Goal: Task Accomplishment & Management: Manage account settings

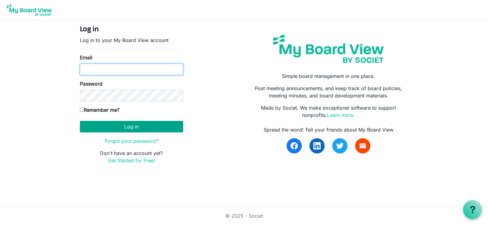
type input "liz.ogle@grandviewmochamber.com"
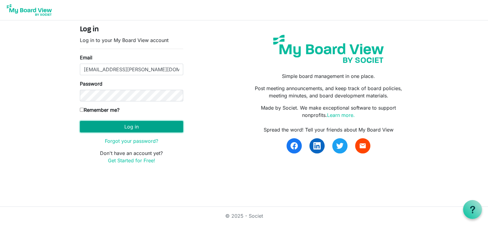
click at [147, 123] on button "Log in" at bounding box center [131, 127] width 103 height 12
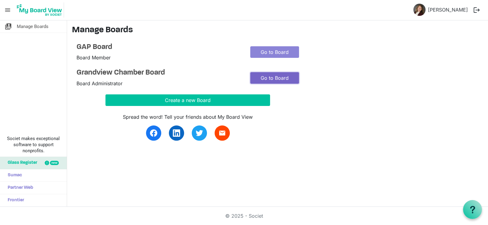
click at [263, 76] on link "Go to Board" at bounding box center [274, 78] width 49 height 12
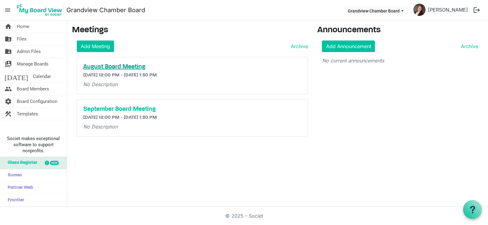
click at [117, 66] on h5 "August Board Meeting" at bounding box center [192, 66] width 218 height 7
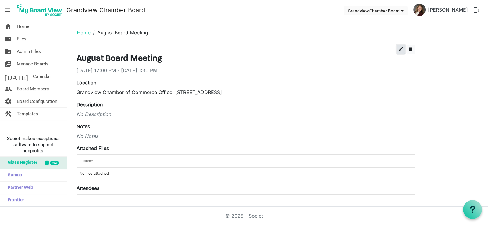
click at [400, 48] on span "edit" at bounding box center [400, 48] width 5 height 5
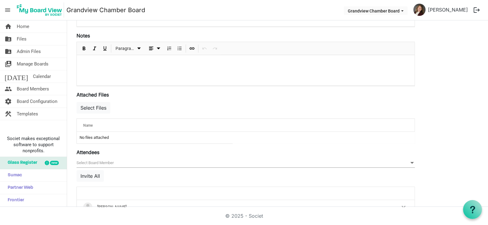
scroll to position [183, 0]
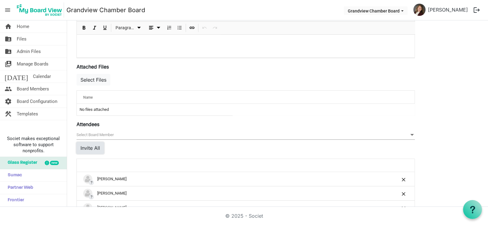
click at [92, 149] on button "Invite All" at bounding box center [90, 148] width 27 height 12
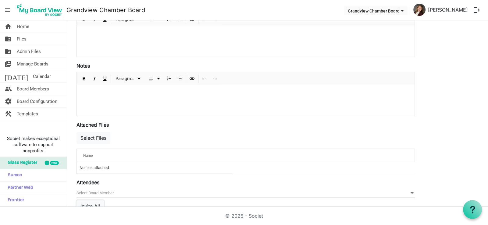
scroll to position [91, 0]
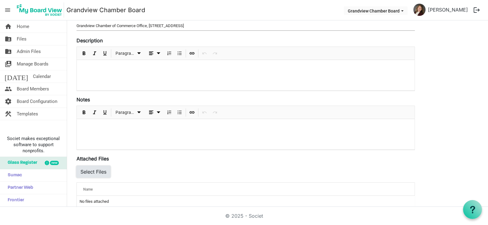
click at [95, 171] on button "Select Files" at bounding box center [94, 172] width 34 height 12
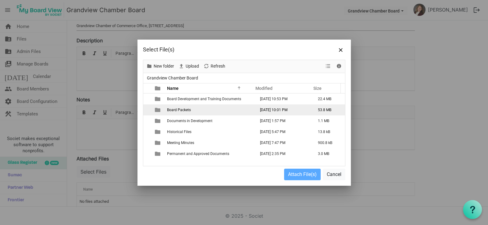
click at [176, 111] on span "Board Packets" at bounding box center [179, 110] width 24 height 4
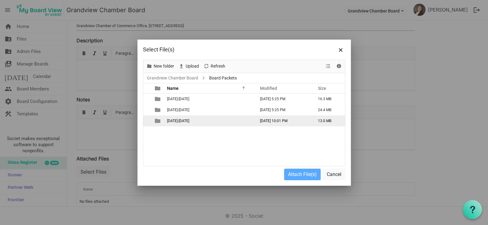
click at [176, 122] on span "2024-2025" at bounding box center [178, 121] width 22 height 4
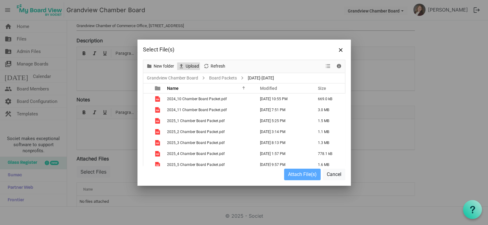
click at [193, 67] on span "Upload" at bounding box center [192, 66] width 15 height 8
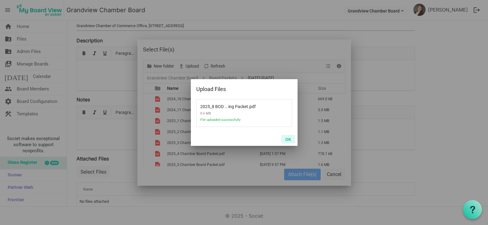
click at [290, 139] on button "OK" at bounding box center [288, 139] width 14 height 9
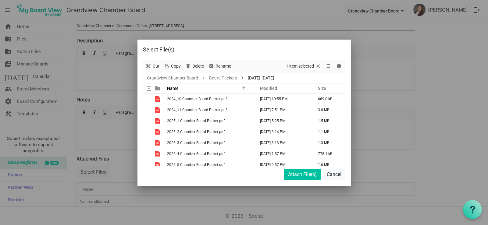
scroll to position [26, 0]
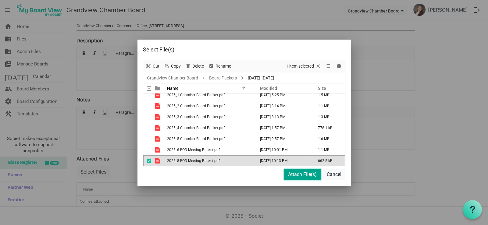
click at [292, 176] on button "Attach File(s)" at bounding box center [302, 175] width 37 height 12
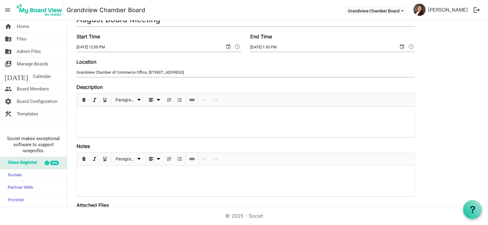
scroll to position [61, 0]
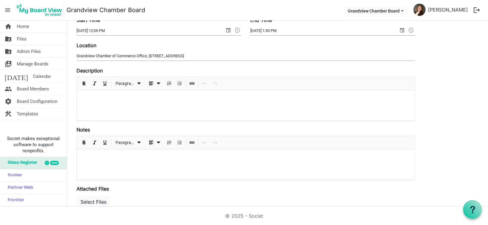
click at [113, 158] on p at bounding box center [246, 157] width 328 height 6
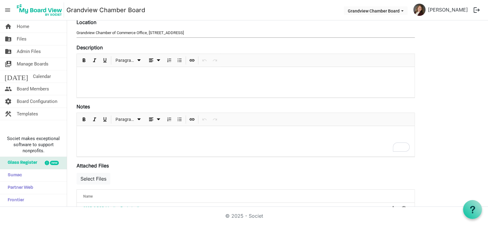
scroll to position [91, 0]
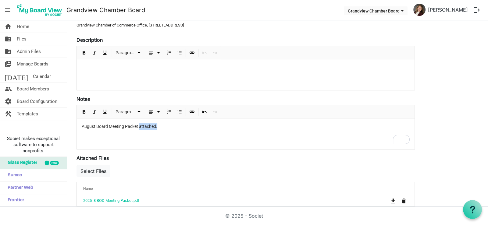
drag, startPoint x: 139, startPoint y: 125, endPoint x: 158, endPoint y: 125, distance: 18.9
click at [158, 125] on p "August Board Meeting Packet attached." at bounding box center [246, 126] width 328 height 6
click at [195, 127] on p "The August Board Meeting Packet is in the attached files." at bounding box center [246, 126] width 328 height 6
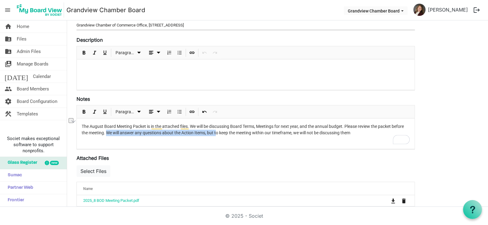
drag, startPoint x: 216, startPoint y: 132, endPoint x: 107, endPoint y: 133, distance: 109.8
click at [107, 133] on p "The August Board Meeting Packet is in the attached files. We will be discussing…" at bounding box center [246, 129] width 328 height 13
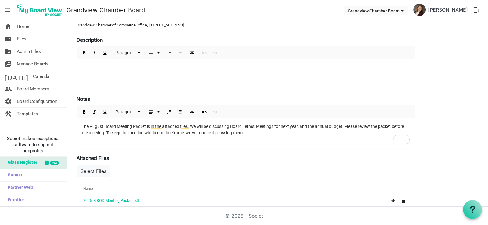
click at [249, 134] on p "The August Board Meeting Packet is in the attached files. We will be discussing…" at bounding box center [246, 129] width 328 height 13
drag, startPoint x: 247, startPoint y: 134, endPoint x: 236, endPoint y: 136, distance: 11.4
click at [236, 136] on div "The August Board Meeting Packet is in the attached files. We will be discussing…" at bounding box center [246, 134] width 338 height 30
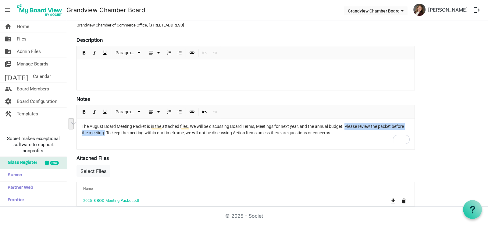
drag, startPoint x: 346, startPoint y: 125, endPoint x: 105, endPoint y: 137, distance: 241.2
click at [105, 137] on div "The August Board Meeting Packet is in the attached files. We will be discussing…" at bounding box center [246, 134] width 338 height 30
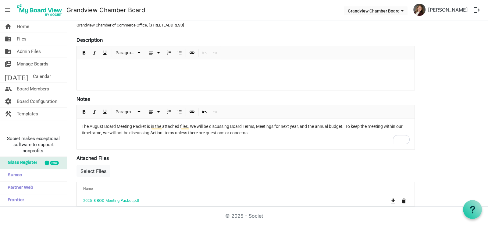
click at [264, 135] on p "The August Board Meeting Packet is in the attached files. We will be discussing…" at bounding box center [246, 129] width 328 height 13
click at [250, 132] on p "The August Board Meeting Packet is in the attached files. We will be discussing…" at bounding box center [246, 129] width 328 height 13
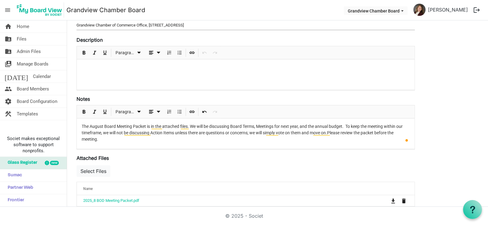
click at [104, 139] on p "The August Board Meeting Packet is in the attached files. We will be discussing…" at bounding box center [246, 132] width 328 height 19
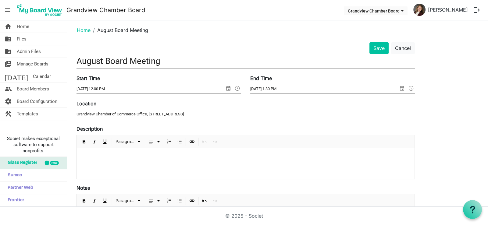
scroll to position [0, 0]
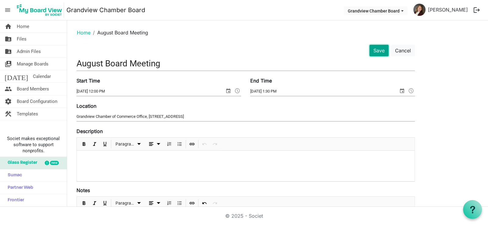
click at [380, 51] on button "Save" at bounding box center [379, 51] width 19 height 12
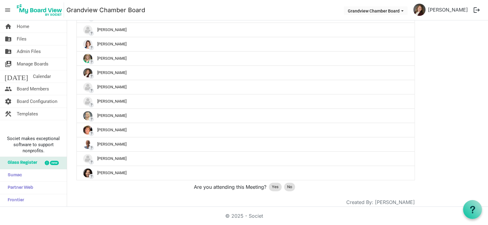
scroll to position [337, 0]
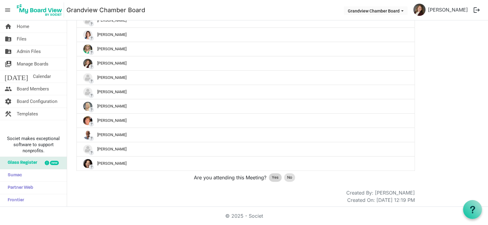
click at [273, 177] on span "Yes" at bounding box center [275, 178] width 7 height 6
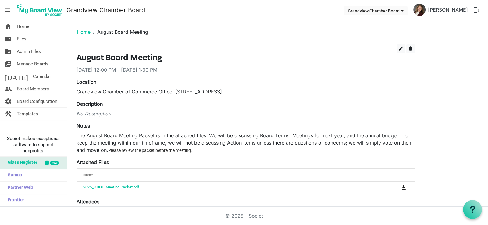
scroll to position [0, 0]
click at [82, 33] on link "Home" at bounding box center [84, 33] width 14 height 6
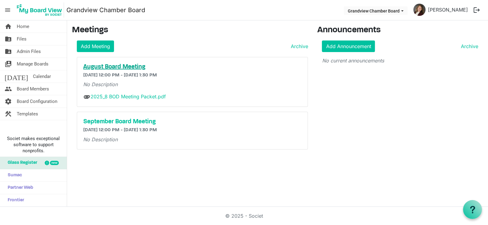
click at [107, 66] on h5 "August Board Meeting" at bounding box center [192, 66] width 218 height 7
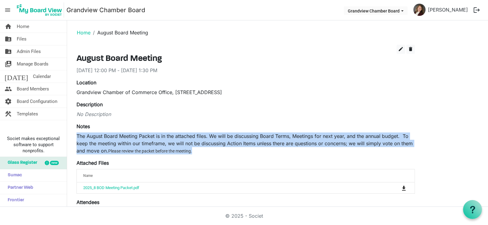
drag, startPoint x: 77, startPoint y: 135, endPoint x: 204, endPoint y: 152, distance: 128.5
click at [204, 152] on p "The August Board Meeting Packet is in the attached files. We will be discussing…" at bounding box center [246, 144] width 338 height 22
copy p "The August Board Meeting Packet is in the attached files. We will be discussing…"
click at [83, 32] on link "Home" at bounding box center [84, 33] width 14 height 6
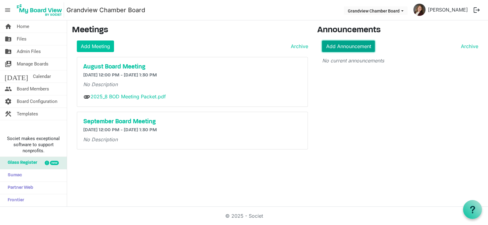
click at [352, 45] on link "Add Announcement" at bounding box center [348, 47] width 53 height 12
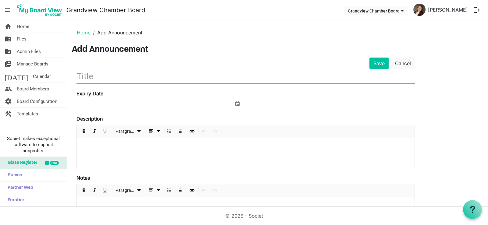
click at [87, 72] on input "text" at bounding box center [246, 76] width 338 height 14
type input "August Board Packet Available"
click at [237, 104] on span "select" at bounding box center [237, 104] width 7 height 8
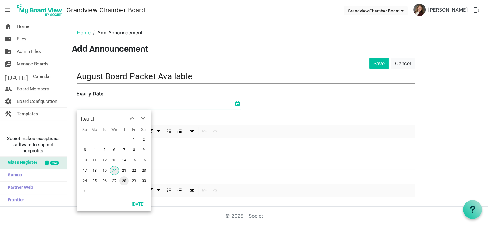
click at [125, 180] on span "28" at bounding box center [124, 181] width 9 height 9
type input "[DATE]"
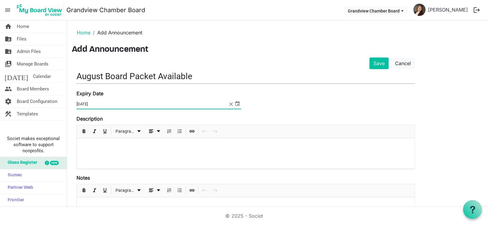
click at [103, 149] on div at bounding box center [246, 153] width 338 height 30
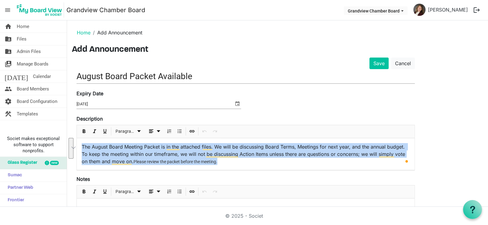
drag, startPoint x: 228, startPoint y: 166, endPoint x: 77, endPoint y: 147, distance: 151.4
click at [77, 146] on div "home Home folder_shared Files folder_shared Admin Files switch_account Manage B…" at bounding box center [244, 113] width 488 height 187
click at [137, 131] on span "Paragraph dropdownbutton" at bounding box center [138, 132] width 7 height 8
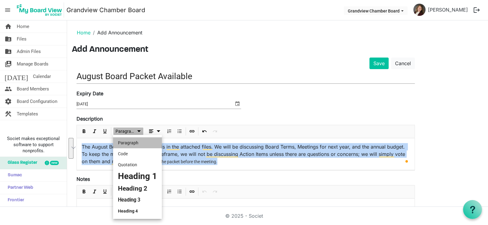
click at [134, 142] on li "Paragraph" at bounding box center [137, 142] width 49 height 11
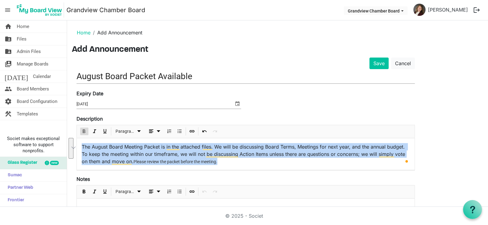
click at [82, 131] on span "Bold" at bounding box center [83, 132] width 7 height 8
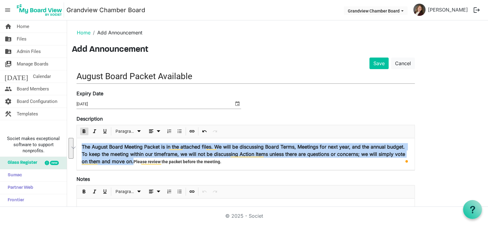
click at [82, 131] on span "Bold" at bounding box center [83, 132] width 7 height 8
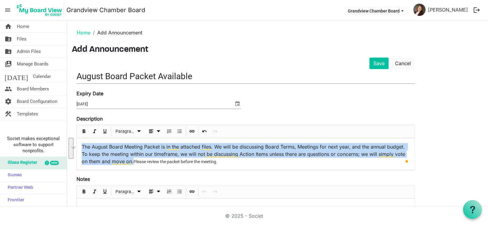
click at [217, 162] on span "Please review the packet before the meeting." at bounding box center [176, 161] width 84 height 5
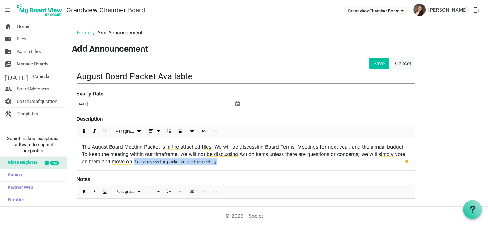
drag, startPoint x: 223, startPoint y: 162, endPoint x: 134, endPoint y: 164, distance: 89.3
click at [134, 164] on p "The August Board Meeting Packet is in the attached files. We will be discussing…" at bounding box center [246, 154] width 328 height 22
click at [138, 129] on span "Paragraph dropdownbutton" at bounding box center [138, 132] width 7 height 8
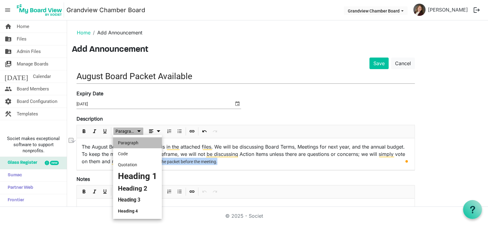
click at [137, 143] on li "Paragraph" at bounding box center [137, 142] width 49 height 11
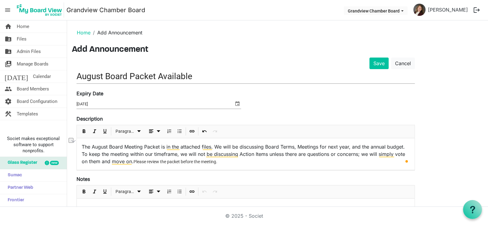
click at [234, 163] on p "The August Board Meeting Packet is in the attached files. We will be discussing…" at bounding box center [246, 154] width 328 height 22
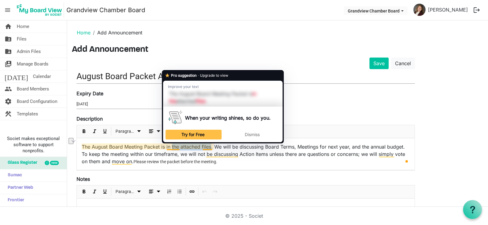
drag, startPoint x: 212, startPoint y: 145, endPoint x: 172, endPoint y: 148, distance: 39.5
click at [172, 148] on span "The August Board Meeting Packet is in the attached files. We will be discussing…" at bounding box center [244, 154] width 325 height 21
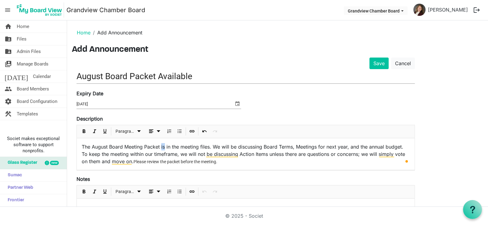
drag, startPoint x: 161, startPoint y: 146, endPoint x: 165, endPoint y: 147, distance: 4.4
click at [165, 147] on span "The August Board Meeting Packet is in the meeting files. We will be discussing …" at bounding box center [243, 154] width 323 height 21
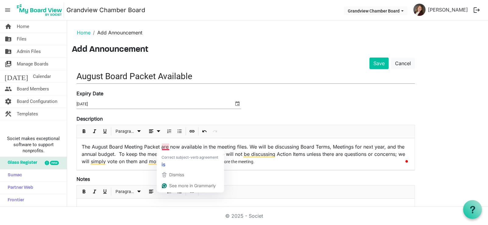
click at [167, 147] on span "The August Board Meeting Packet are now available in the meeting files. We will…" at bounding box center [243, 154] width 323 height 21
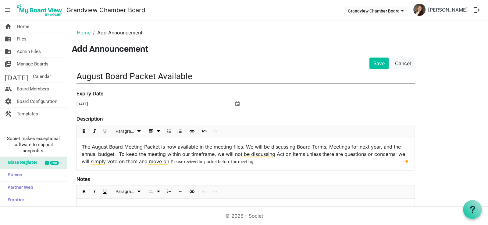
click at [284, 164] on p "The August Board Meeting Packet is now available in the meeting files. We will …" at bounding box center [246, 154] width 328 height 22
click at [379, 66] on button "Save" at bounding box center [379, 64] width 19 height 12
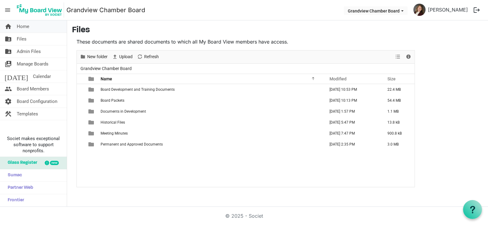
click at [26, 28] on span "Home" at bounding box center [23, 26] width 12 height 12
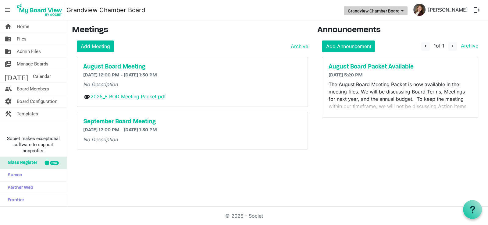
click at [405, 12] on span "Grandview Chamber Board dropdownbutton" at bounding box center [402, 11] width 5 height 2
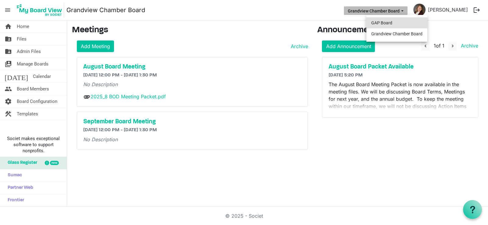
click at [414, 20] on li "GAP Board" at bounding box center [396, 22] width 61 height 11
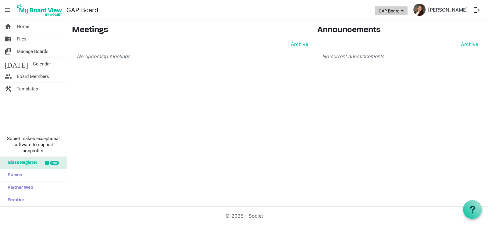
click at [407, 9] on button "GAP Board" at bounding box center [391, 10] width 33 height 9
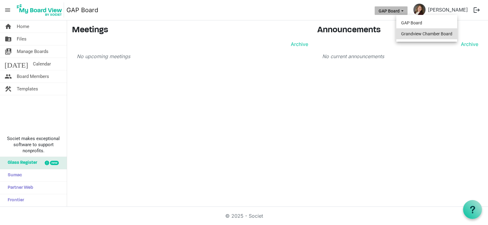
click at [404, 32] on li "Grandview Chamber Board" at bounding box center [426, 33] width 61 height 11
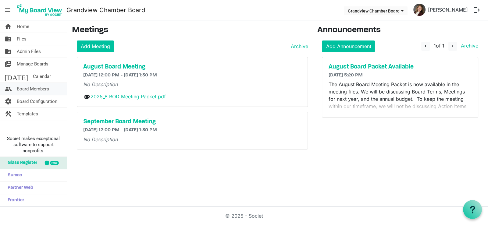
click at [35, 87] on span "Board Members" at bounding box center [33, 89] width 32 height 12
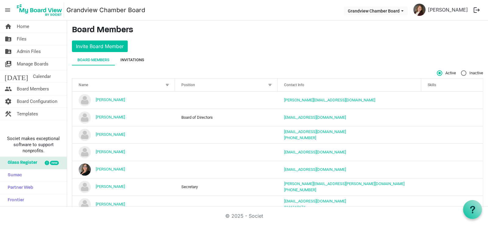
click at [137, 62] on div "Invitations" at bounding box center [132, 60] width 24 height 6
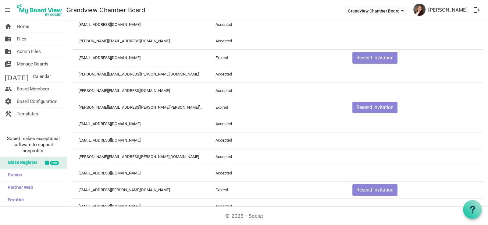
scroll to position [100, 0]
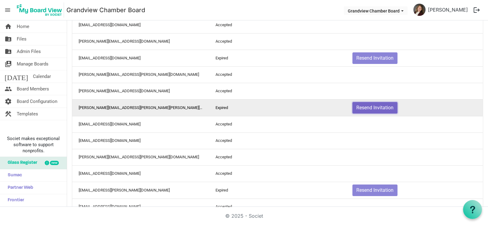
click at [358, 105] on button "Resend Invitation" at bounding box center [374, 108] width 45 height 12
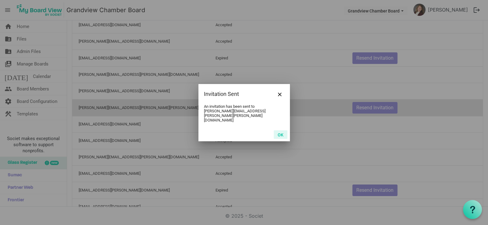
click at [280, 130] on button "OK" at bounding box center [281, 134] width 14 height 9
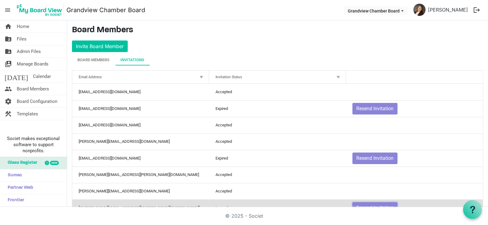
scroll to position [0, 0]
click at [85, 59] on div "Board Members" at bounding box center [93, 60] width 32 height 6
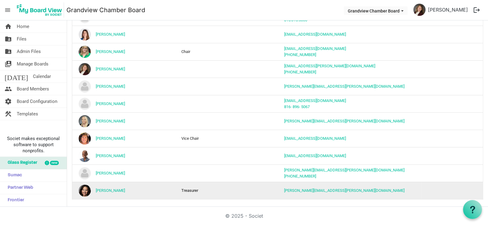
scroll to position [241, 0]
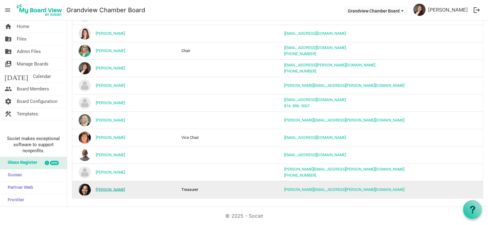
click at [108, 188] on link "Tiffany Mason" at bounding box center [110, 189] width 29 height 5
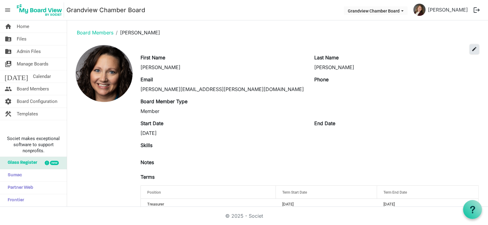
click at [472, 47] on span "edit" at bounding box center [474, 48] width 5 height 5
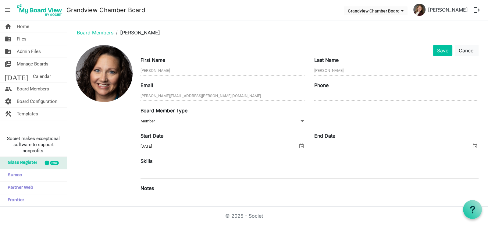
click at [183, 121] on span "Member Member" at bounding box center [223, 121] width 164 height 9
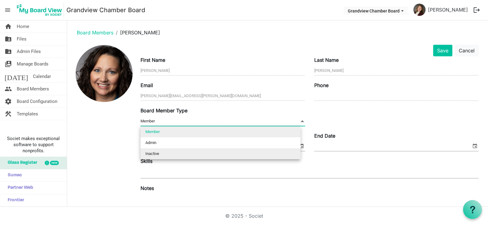
click at [180, 151] on li "Inactive" at bounding box center [221, 153] width 160 height 11
type input "Inactive"
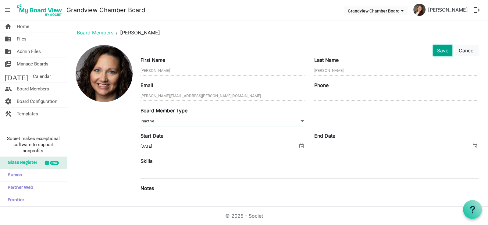
click at [437, 52] on button "Save" at bounding box center [442, 51] width 19 height 12
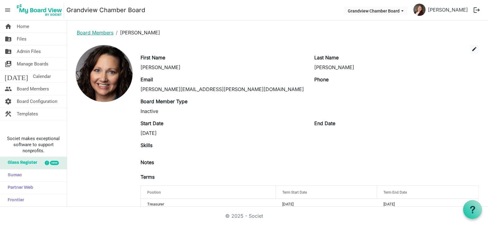
click at [95, 31] on link "Board Members" at bounding box center [95, 33] width 37 height 6
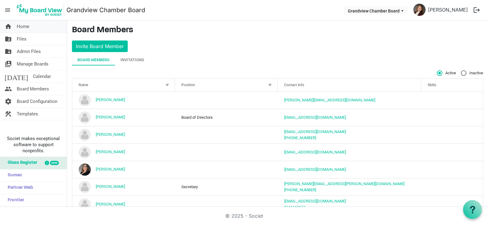
click at [24, 29] on span "Home" at bounding box center [23, 26] width 12 height 12
